Goal: Check status: Check status

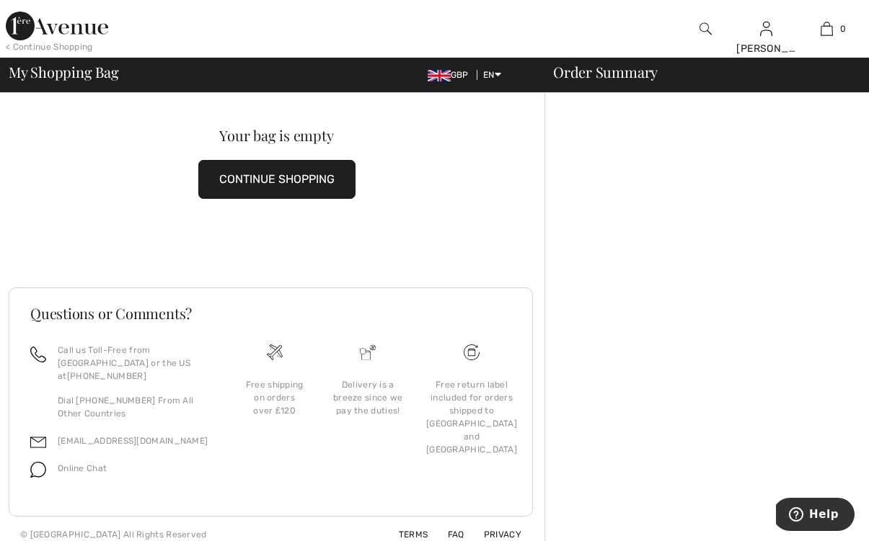
scroll to position [17, 0]
click at [269, 185] on button "CONTINUE SHOPPING" at bounding box center [276, 180] width 157 height 39
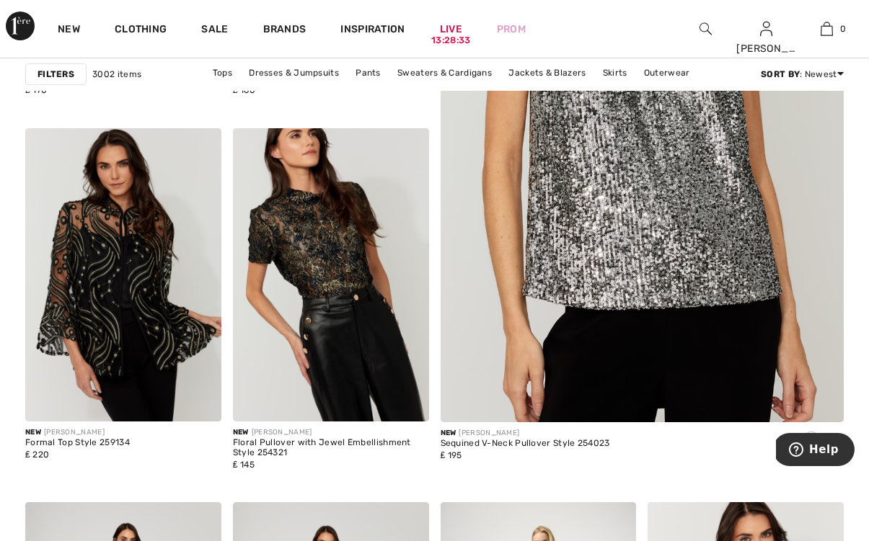
scroll to position [221, 0]
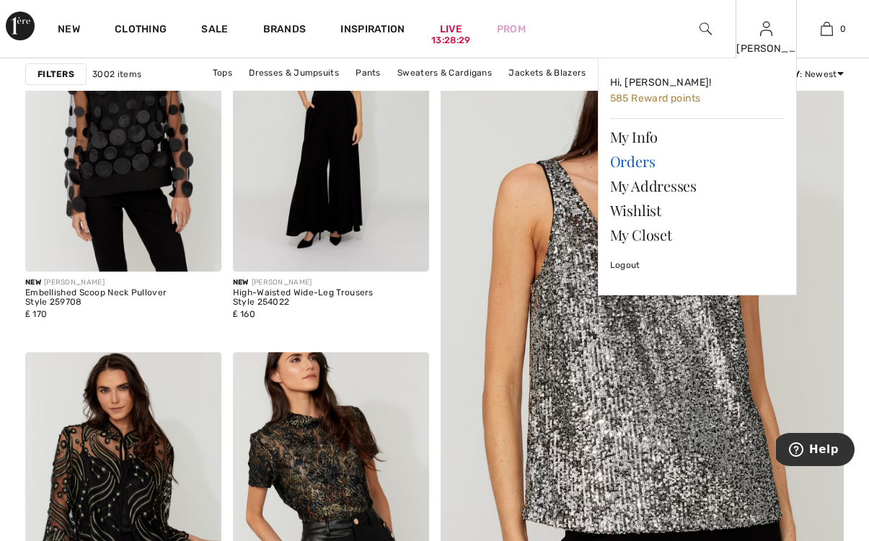
click at [630, 159] on link "Orders" at bounding box center [697, 161] width 174 height 25
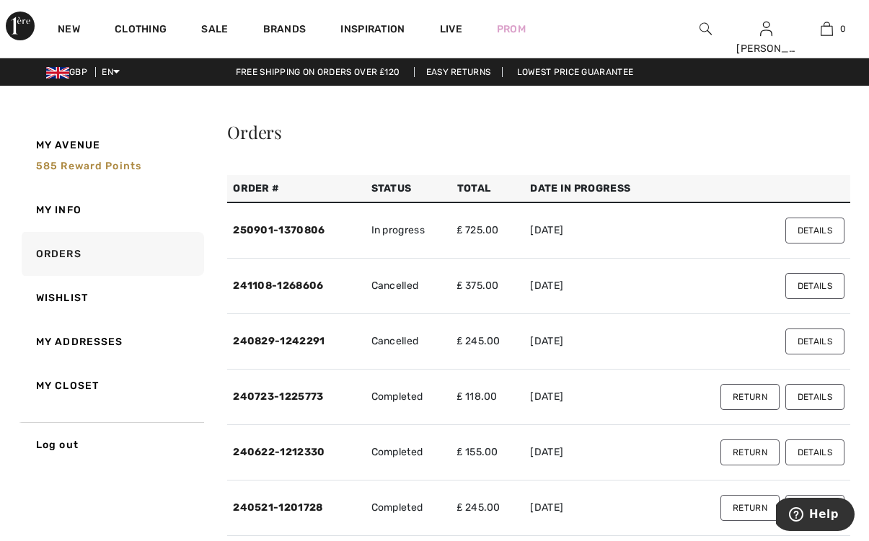
click at [820, 285] on button "Details" at bounding box center [814, 286] width 59 height 26
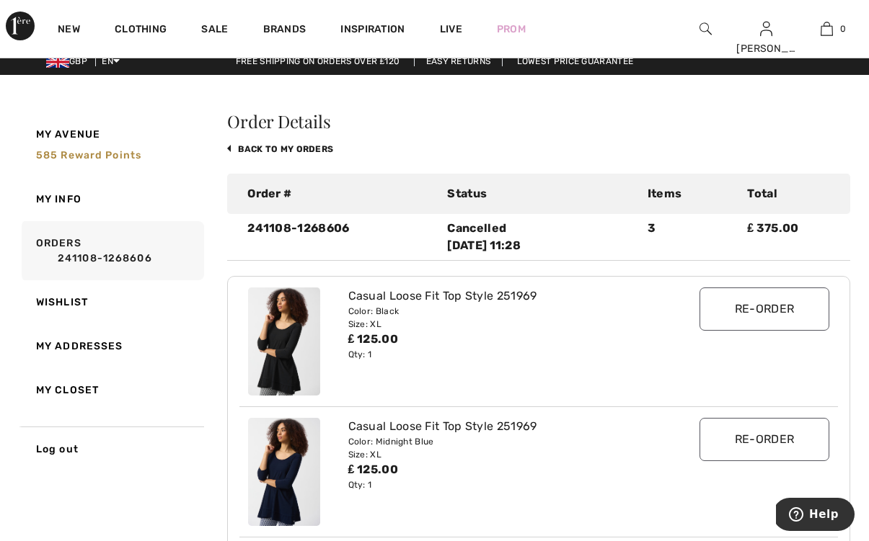
scroll to position [12, 0]
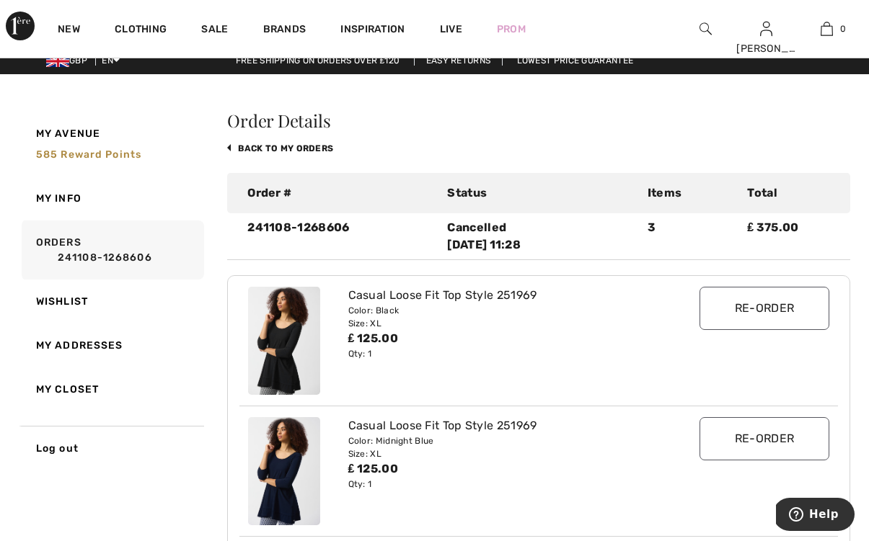
click at [636, 164] on div "Order Details back to My Orders Order # Status Items Total 241108-1268606 Cance…" at bounding box center [538, 550] width 623 height 877
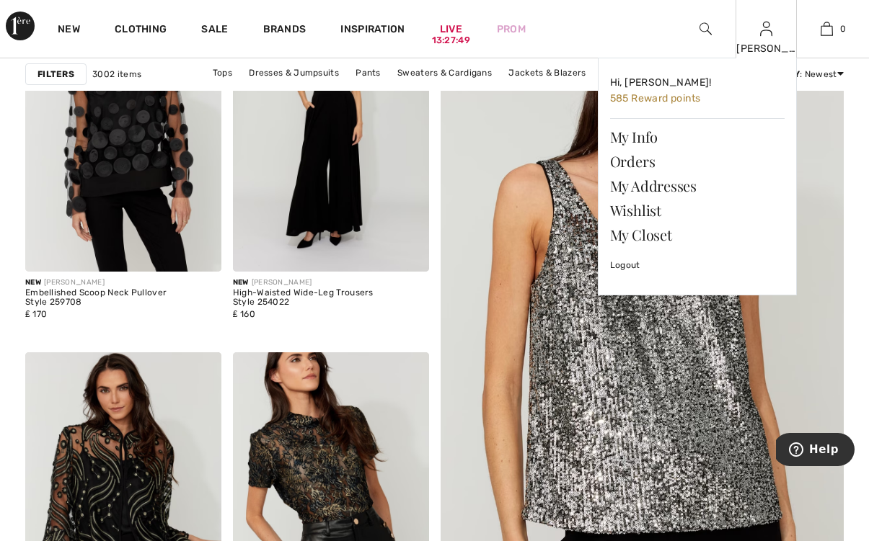
click at [766, 36] on img at bounding box center [766, 28] width 12 height 17
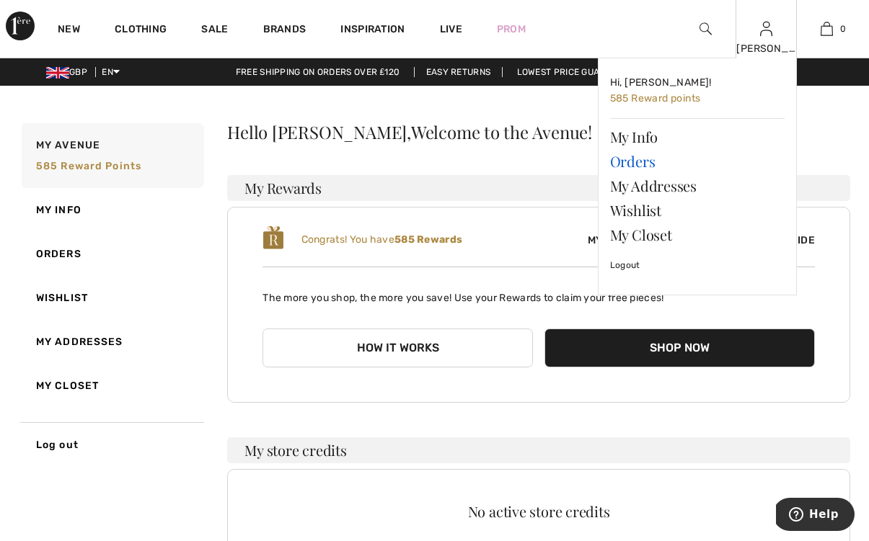
click at [645, 164] on link "Orders" at bounding box center [697, 161] width 174 height 25
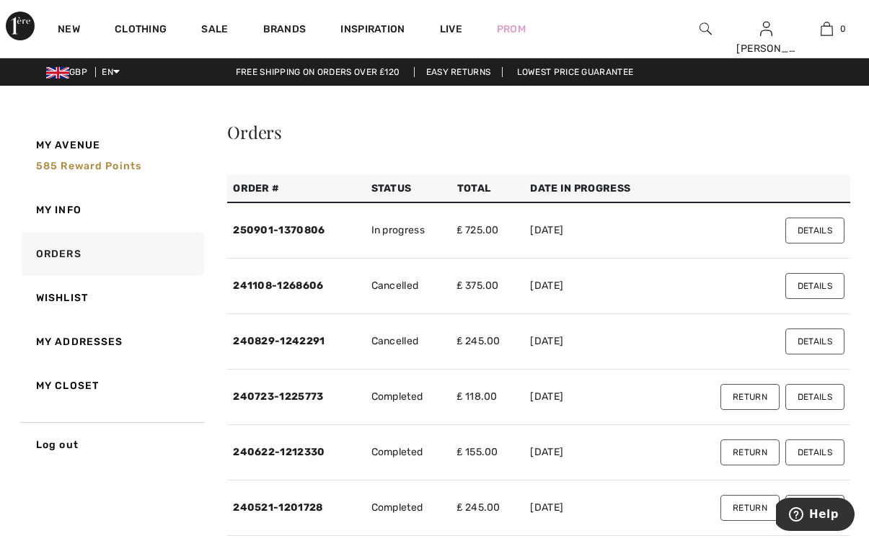
click at [814, 229] on button "Details" at bounding box center [814, 231] width 59 height 26
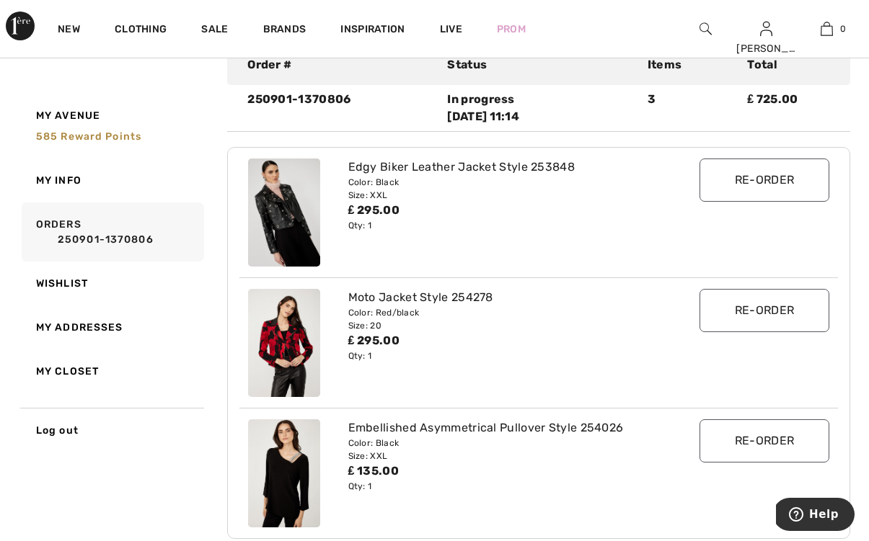
scroll to position [129, 0]
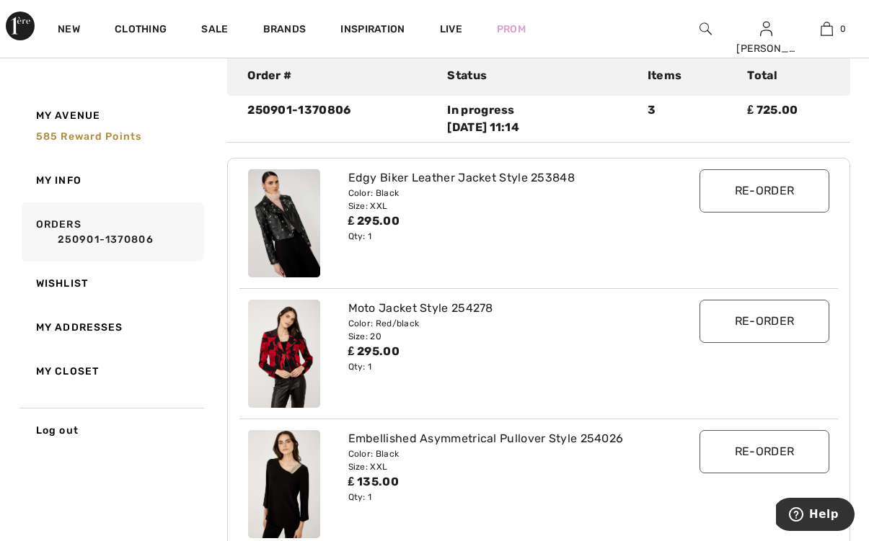
click at [789, 195] on input "Re-order" at bounding box center [764, 190] width 130 height 43
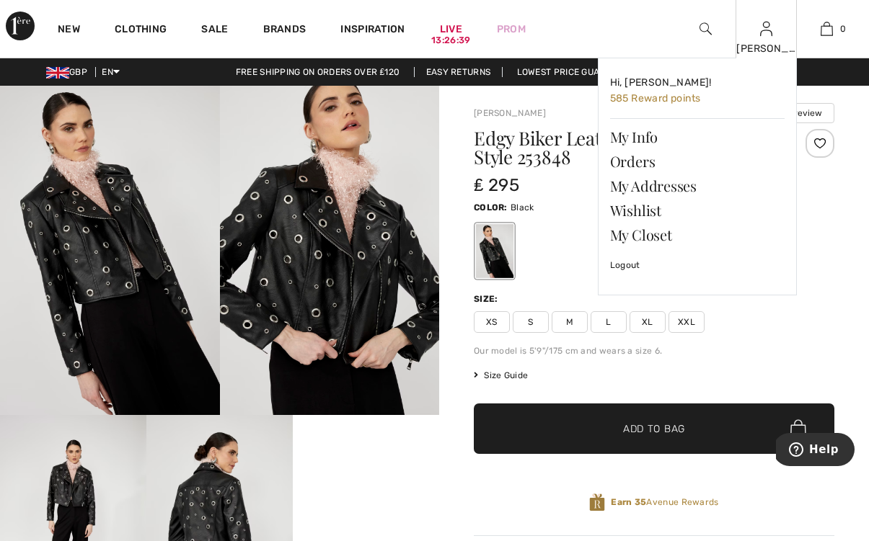
click at [763, 36] on img at bounding box center [766, 28] width 12 height 17
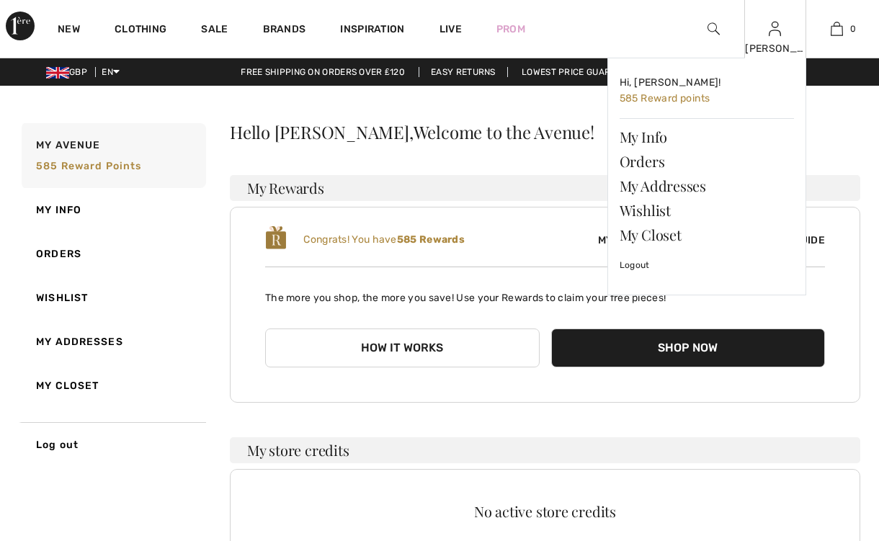
checkbox input "true"
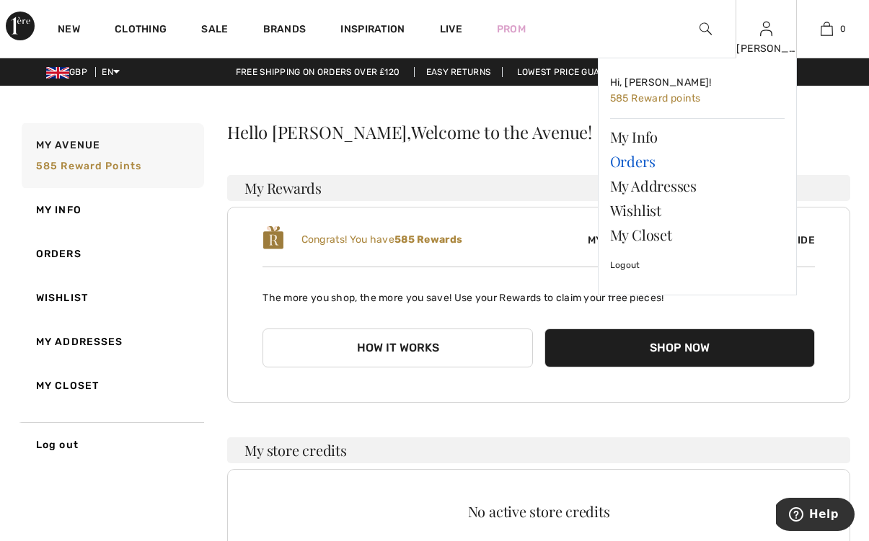
click at [647, 168] on link "Orders" at bounding box center [697, 161] width 174 height 25
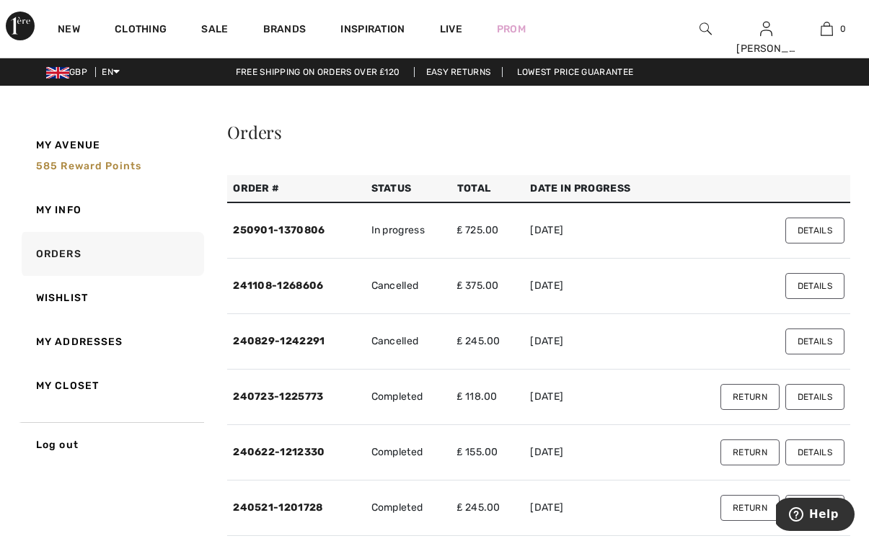
click at [395, 236] on td "In progress" at bounding box center [408, 231] width 86 height 56
click at [304, 229] on link "250901-1370806" at bounding box center [279, 230] width 92 height 12
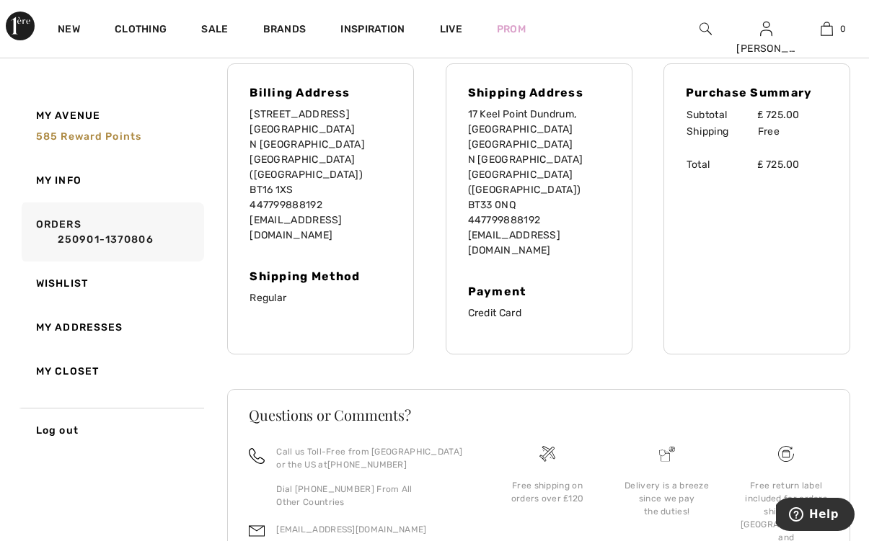
scroll to position [642, 0]
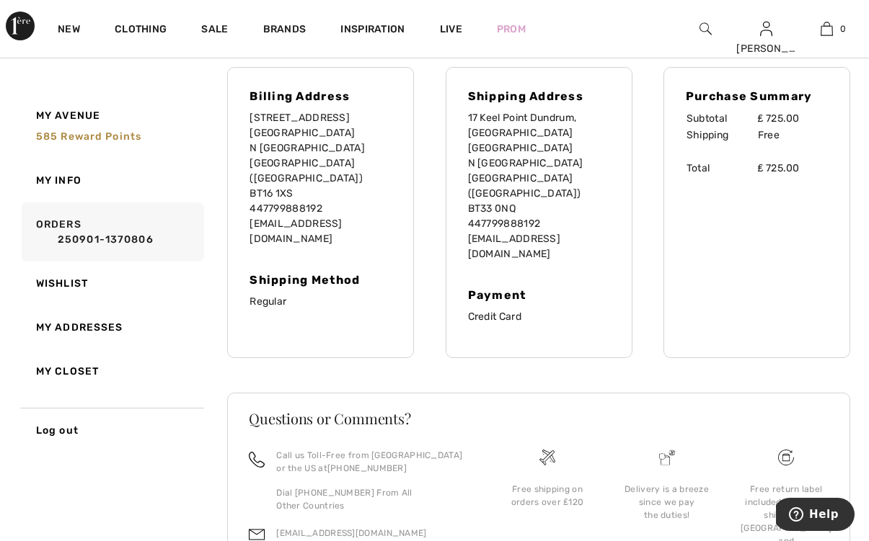
click at [828, 513] on span "Help" at bounding box center [824, 514] width 30 height 13
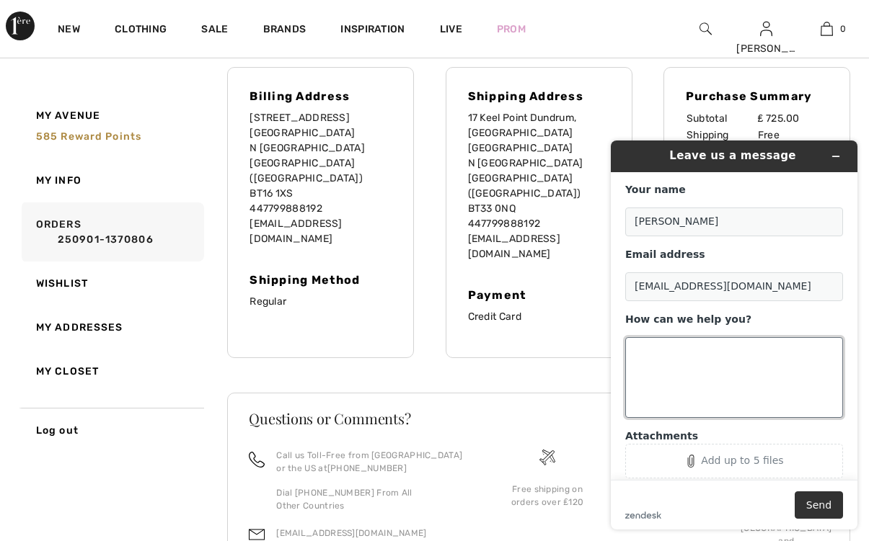
click at [637, 352] on textarea "How can we help you?" at bounding box center [734, 377] width 218 height 81
type textarea "Just checking if my order had been processed yet ....Its says reorder??"
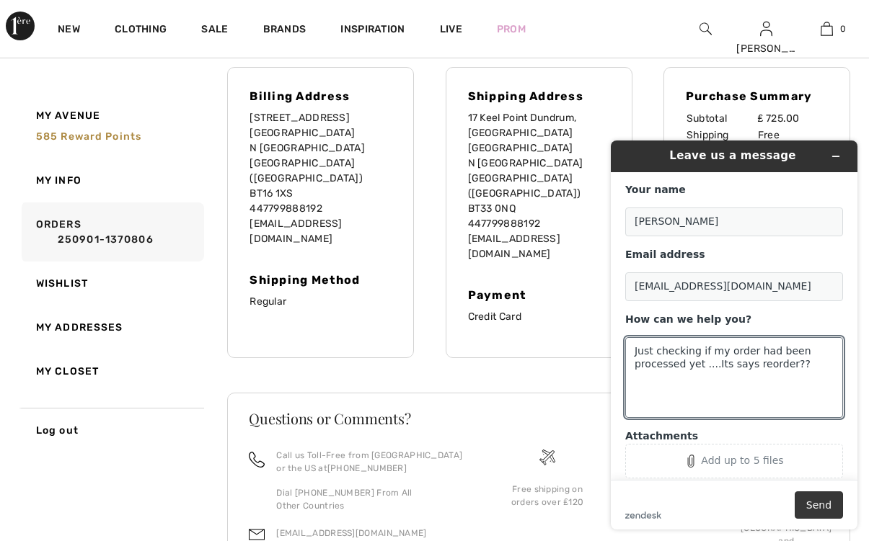
click at [813, 507] on button "Send" at bounding box center [818, 505] width 48 height 27
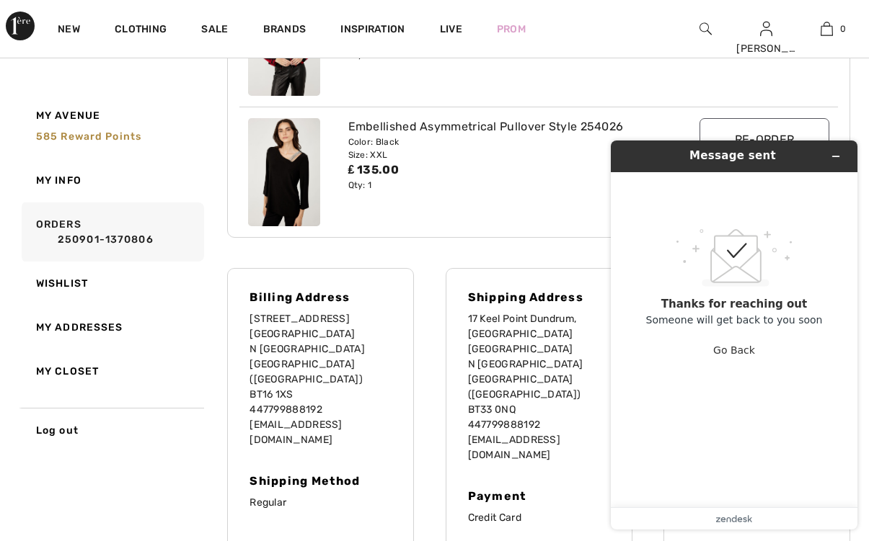
scroll to position [327, 0]
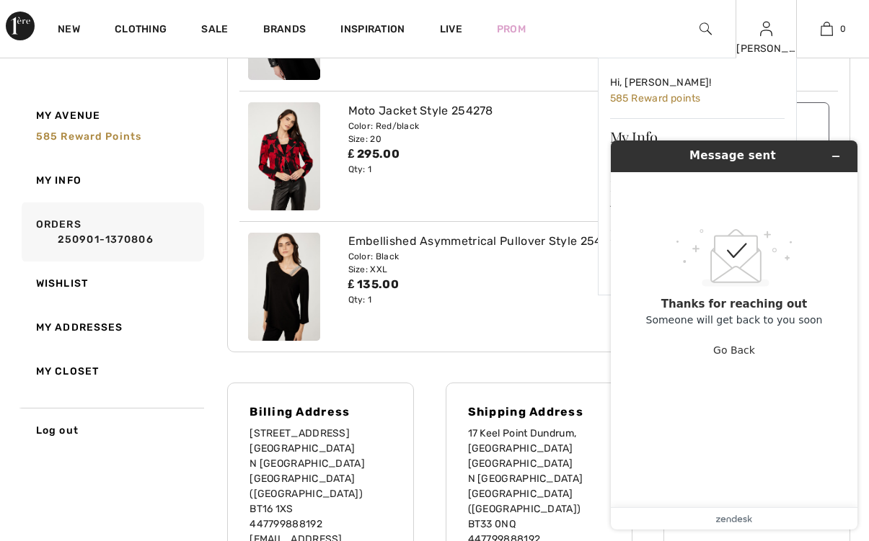
click at [761, 33] on img at bounding box center [766, 28] width 12 height 17
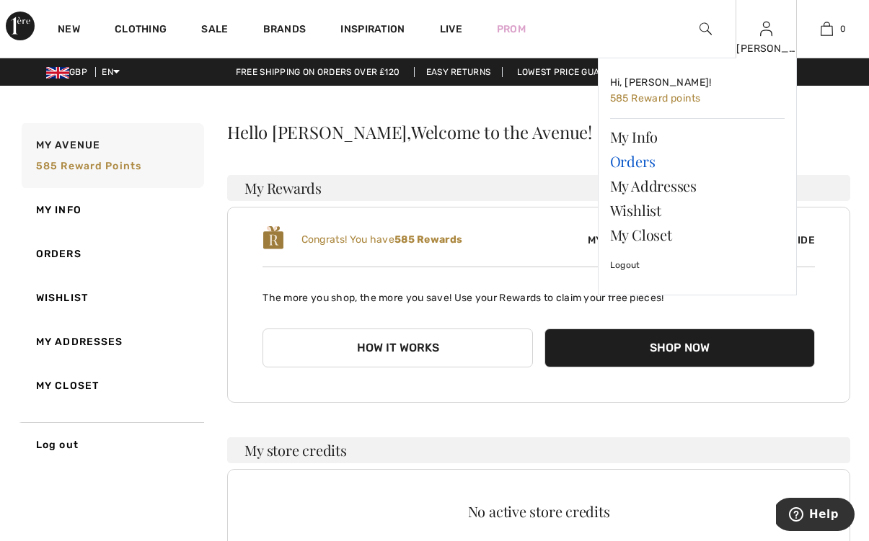
click at [646, 163] on link "Orders" at bounding box center [697, 161] width 174 height 25
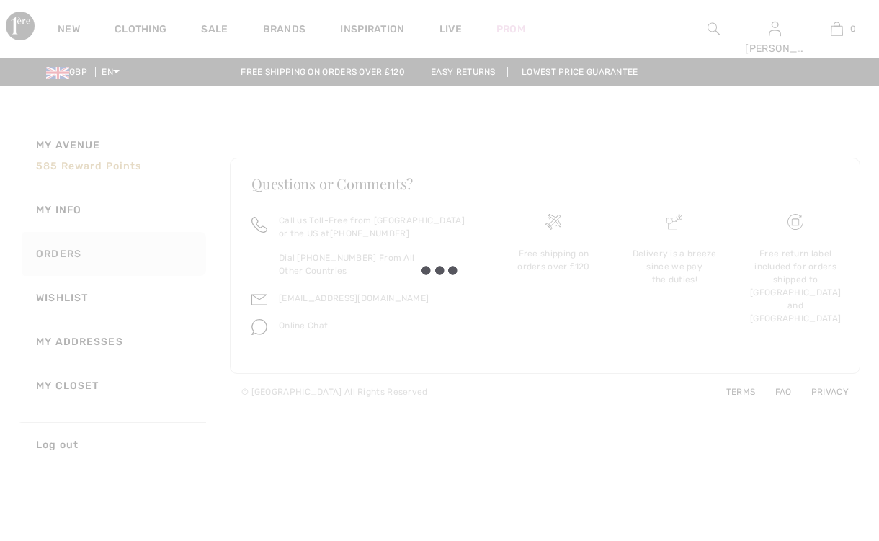
checkbox input "true"
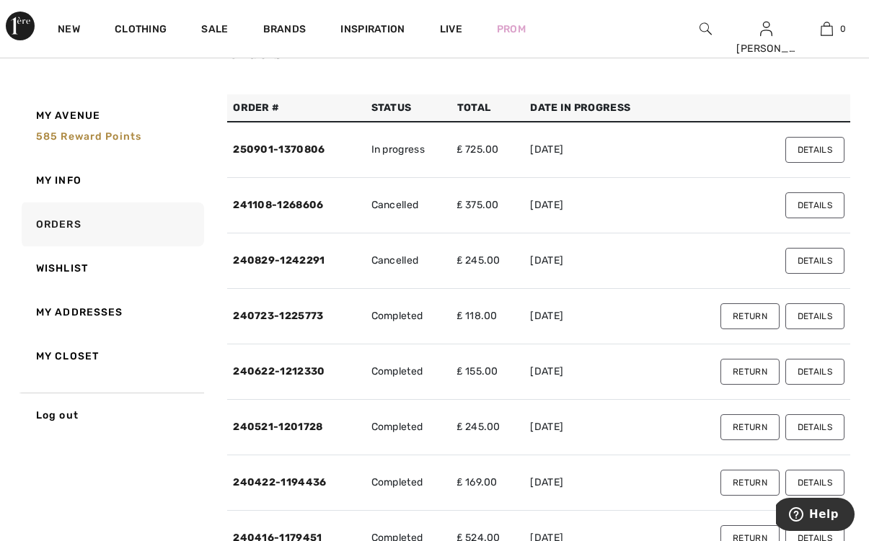
scroll to position [81, 0]
click at [817, 316] on button "Details" at bounding box center [814, 316] width 59 height 26
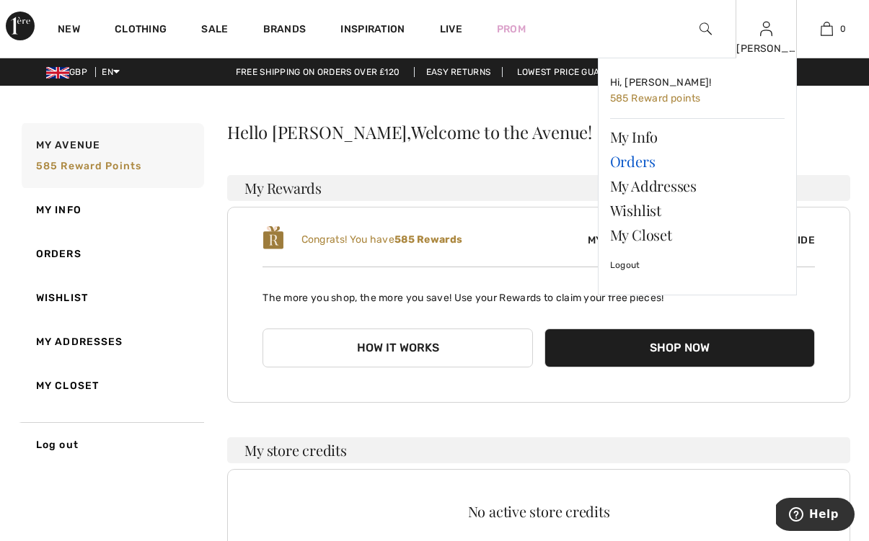
click at [641, 162] on link "Orders" at bounding box center [697, 161] width 174 height 25
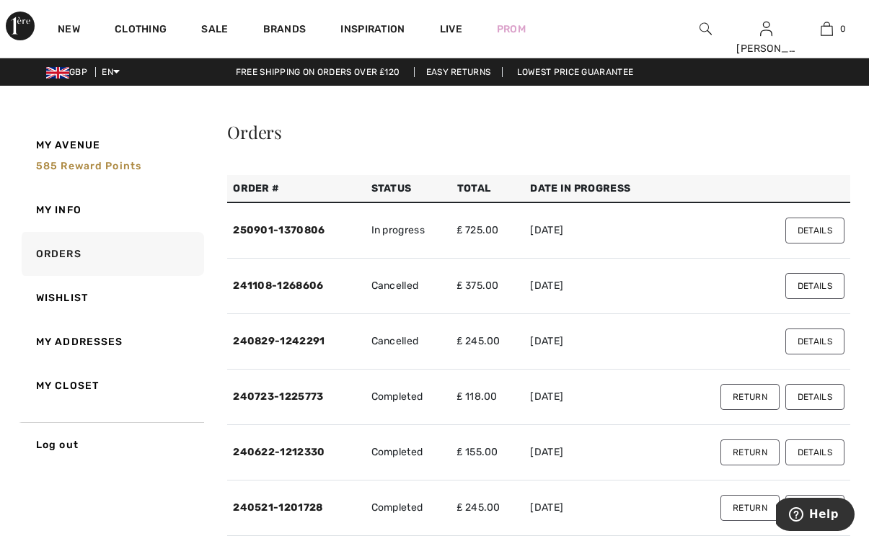
click at [817, 229] on button "Details" at bounding box center [814, 231] width 59 height 26
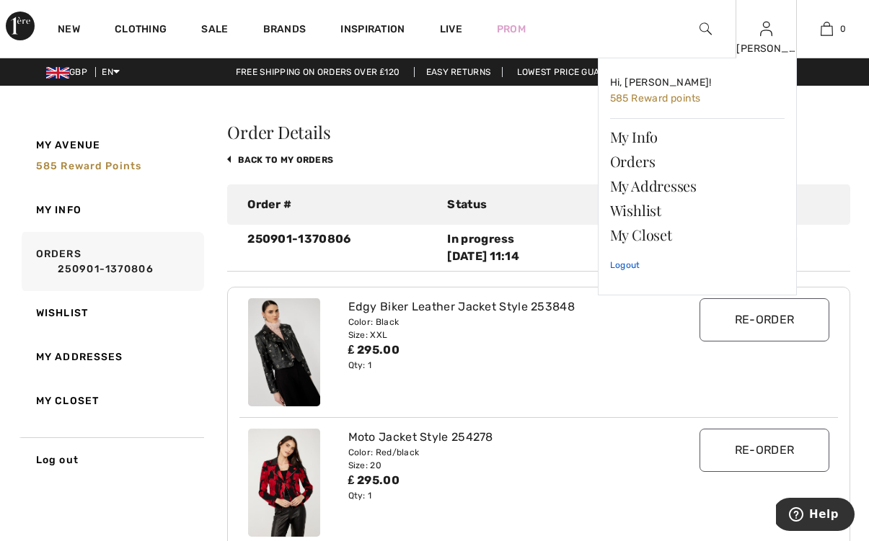
click at [629, 262] on link "Logout" at bounding box center [697, 265] width 174 height 36
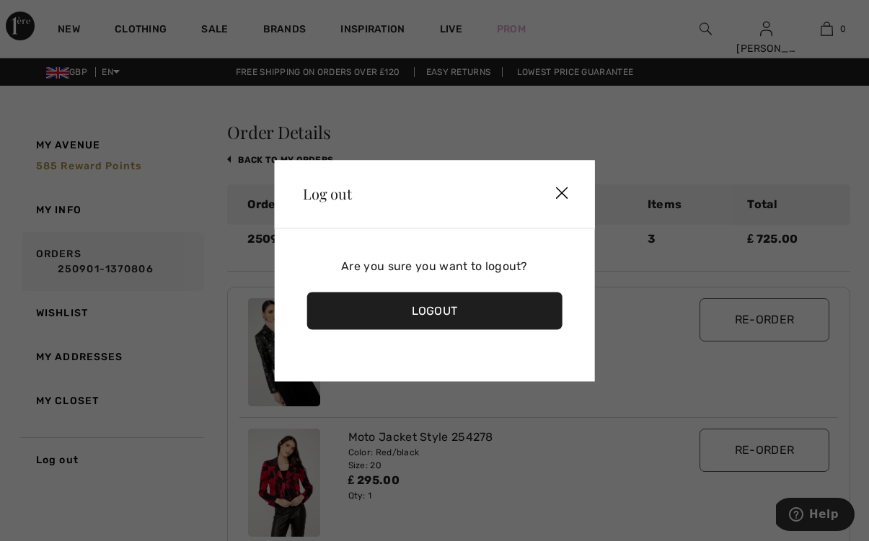
click at [427, 299] on div "Logout" at bounding box center [434, 310] width 256 height 37
